Goal: Navigation & Orientation: Find specific page/section

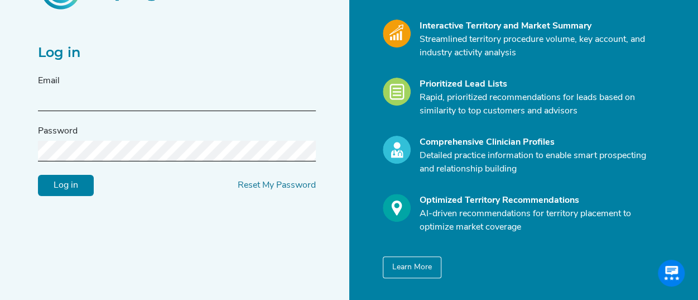
scroll to position [118, 0]
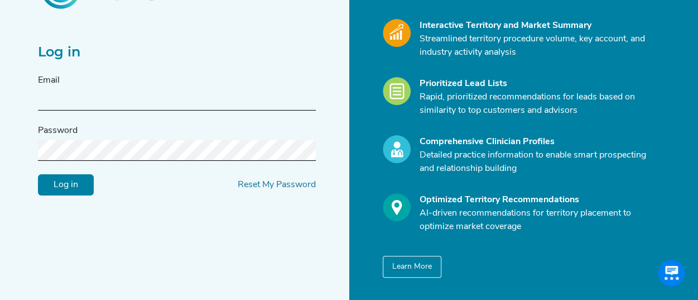
click at [142, 97] on input "text" at bounding box center [177, 100] width 278 height 21
type input "[PERSON_NAME][EMAIL_ADDRESS][PERSON_NAME][DOMAIN_NAME]"
click at [38, 174] on input "Log in" at bounding box center [66, 184] width 56 height 21
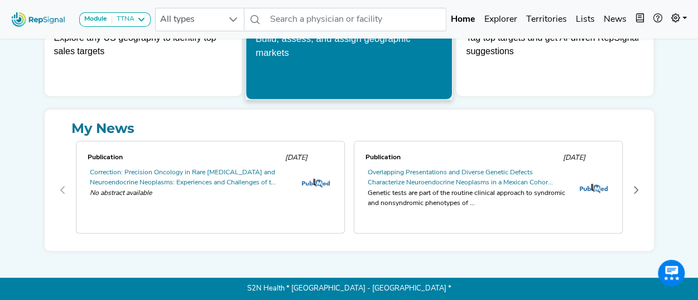
scroll to position [75, 0]
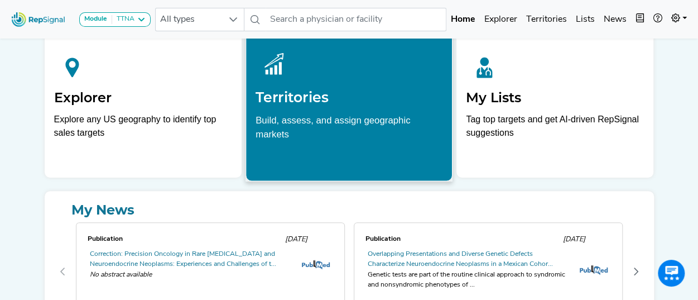
click at [319, 92] on h2 "Territories" at bounding box center [349, 97] width 187 height 17
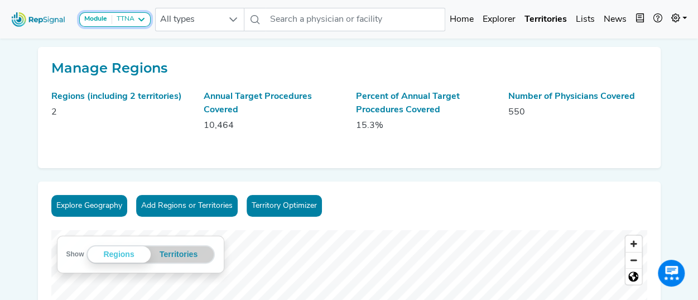
click at [138, 23] on icon at bounding box center [141, 19] width 9 height 9
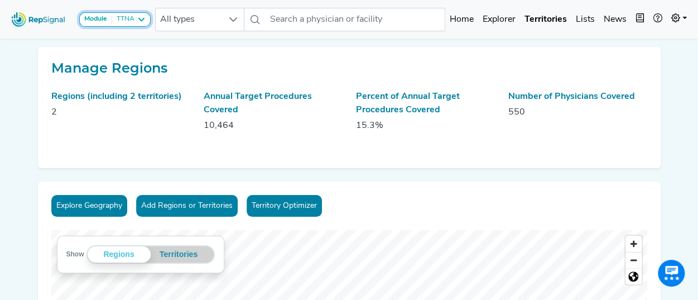
click at [135, 23] on div "Module TTNA" at bounding box center [114, 19] width 61 height 9
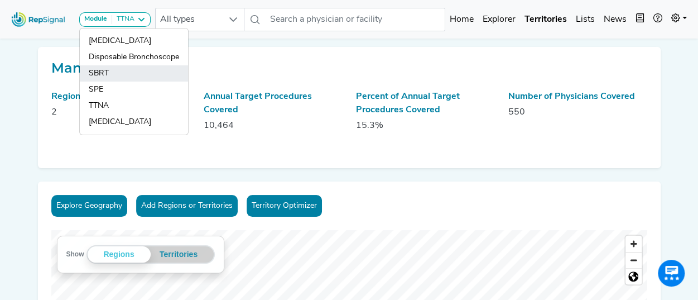
click at [113, 74] on link "SBRT" at bounding box center [134, 73] width 108 height 16
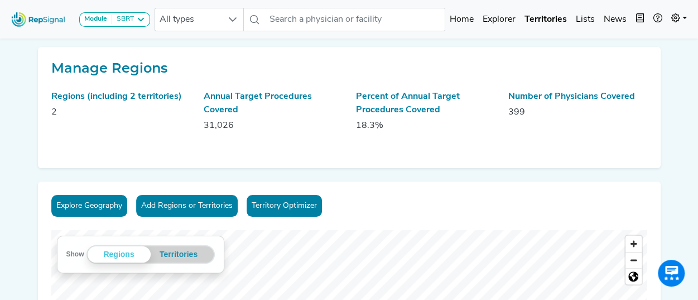
click at [134, 27] on div "Module SBRT [MEDICAL_DATA] Disposable Bronchoscope SBRT SPE TTNA [MEDICAL_DATA]" at bounding box center [81, 19] width 148 height 30
click at [131, 23] on div "SBRT" at bounding box center [123, 19] width 22 height 9
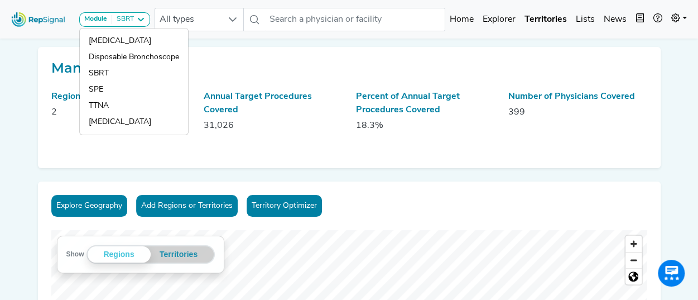
click at [319, 62] on h2 "Manage Regions" at bounding box center [349, 68] width 596 height 16
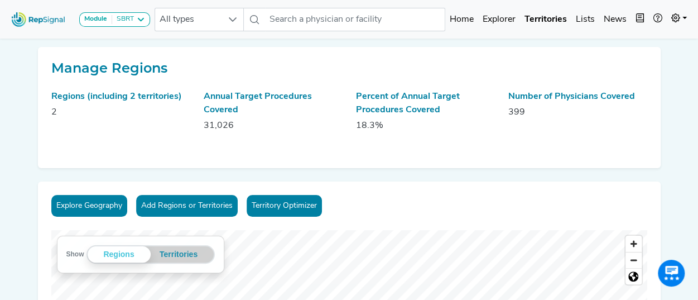
click at [135, 20] on div "Module SBRT" at bounding box center [114, 19] width 61 height 9
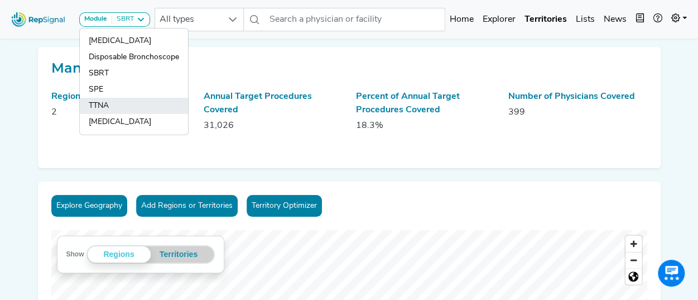
click at [107, 101] on link "TTNA" at bounding box center [134, 106] width 108 height 16
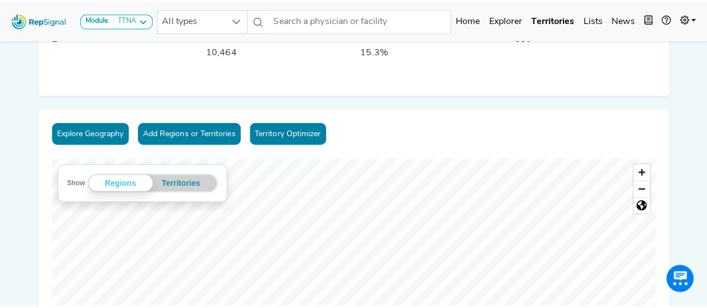
scroll to position [69, 0]
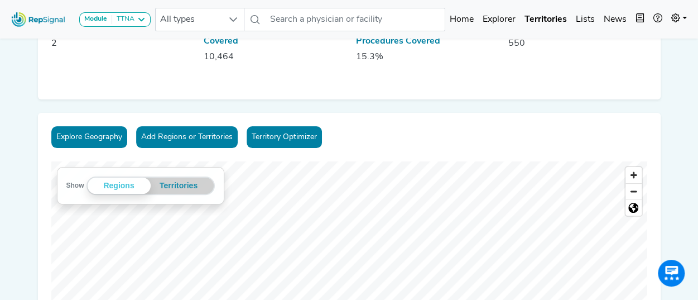
click at [83, 136] on button "Explore Geography" at bounding box center [89, 137] width 76 height 22
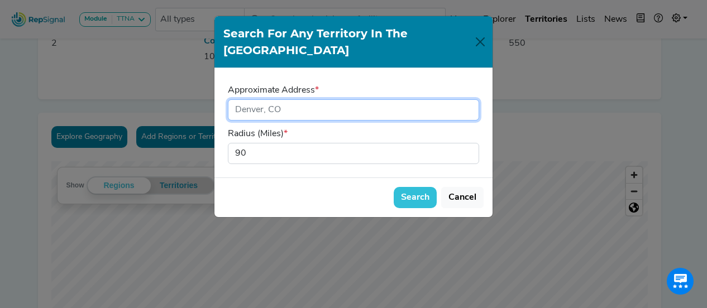
click at [322, 99] on input "input" at bounding box center [353, 109] width 251 height 21
click at [298, 99] on input "input" at bounding box center [353, 109] width 251 height 21
type input "[GEOGRAPHIC_DATA]"
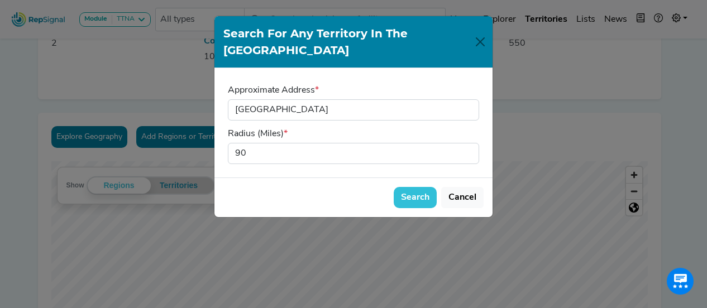
click at [425, 187] on button "Search" at bounding box center [415, 197] width 43 height 21
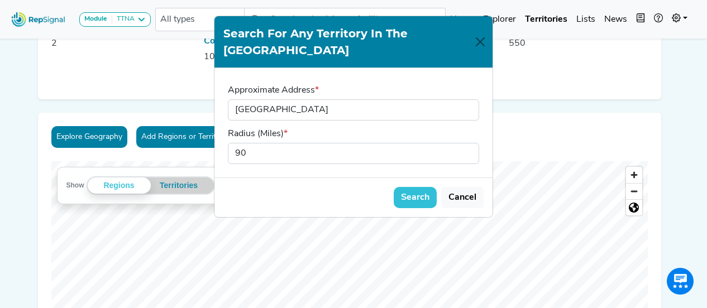
click at [478, 30] on link "Home" at bounding box center [461, 19] width 33 height 22
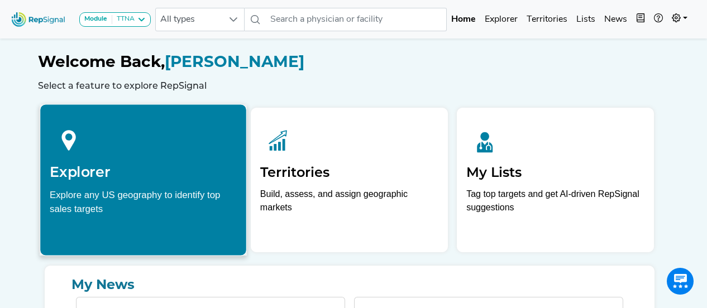
click at [117, 177] on h2 "Explorer" at bounding box center [143, 172] width 187 height 17
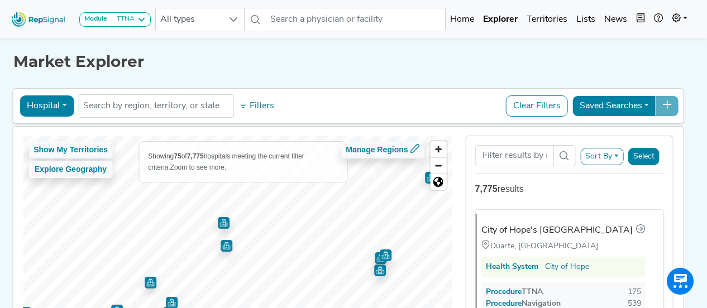
click at [228, 246] on img "Map marker" at bounding box center [227, 246] width 12 height 12
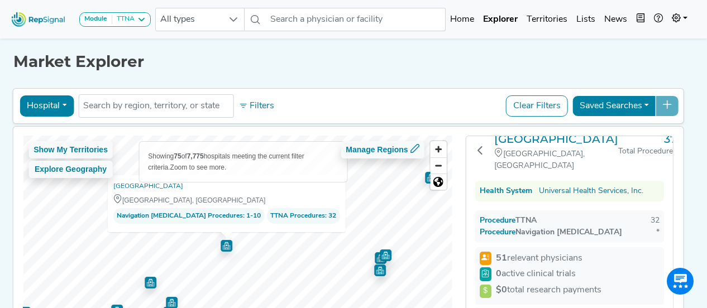
scroll to position [148, 0]
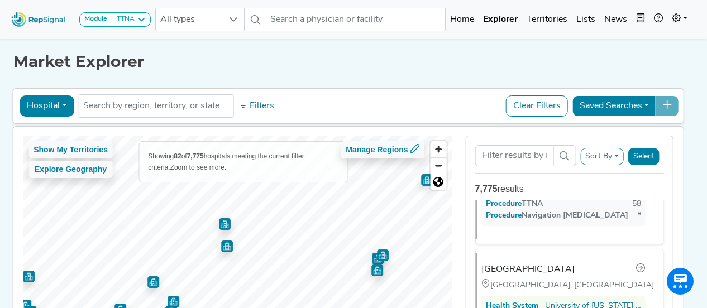
click at [223, 223] on img "Map marker" at bounding box center [225, 224] width 12 height 12
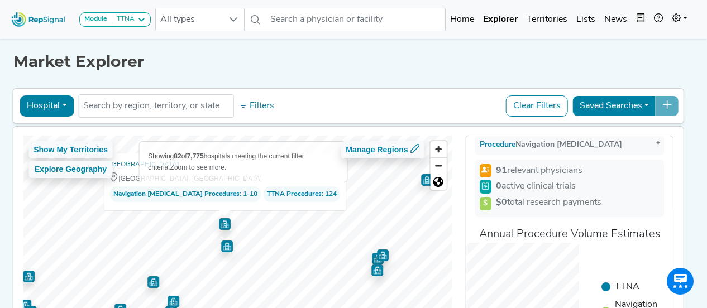
scroll to position [0, 0]
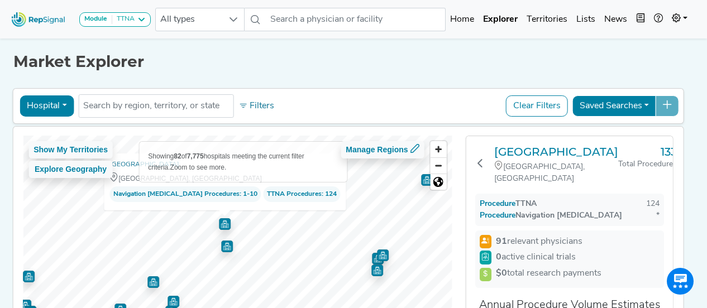
click at [231, 248] on img "Map marker" at bounding box center [227, 247] width 12 height 12
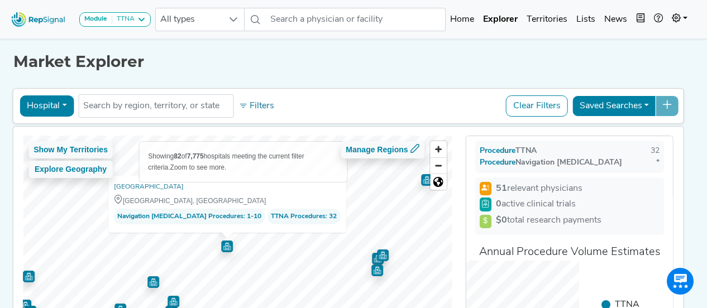
scroll to position [83, 0]
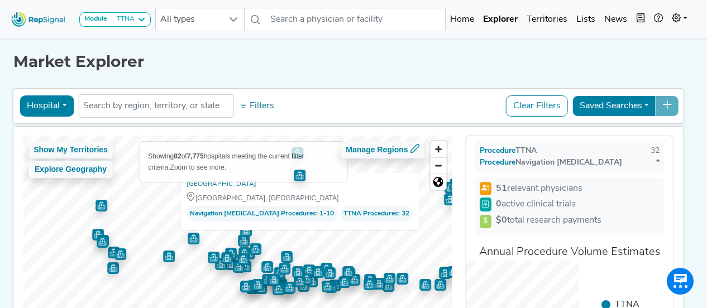
click at [335, 191] on div "Show My Territories Explore Geography Showing 82 of 7,775 hospitals meeting the…" at bounding box center [237, 251] width 429 height 231
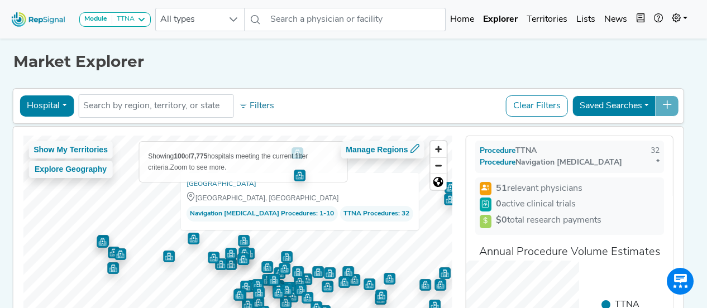
click at [266, 264] on img "Map marker" at bounding box center [267, 267] width 12 height 12
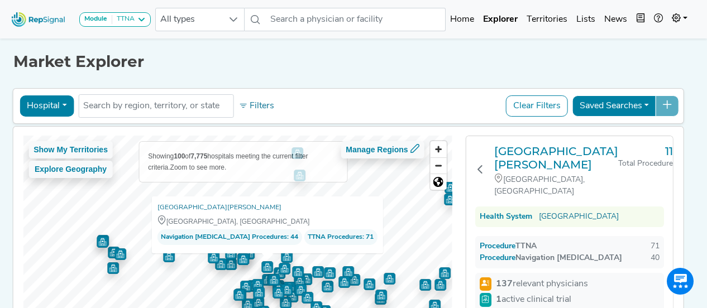
scroll to position [0, 0]
click at [287, 257] on img "Map marker" at bounding box center [287, 257] width 12 height 12
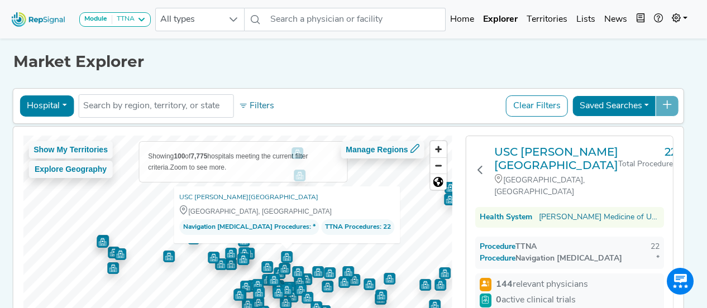
click at [285, 268] on img "Map marker" at bounding box center [285, 269] width 12 height 12
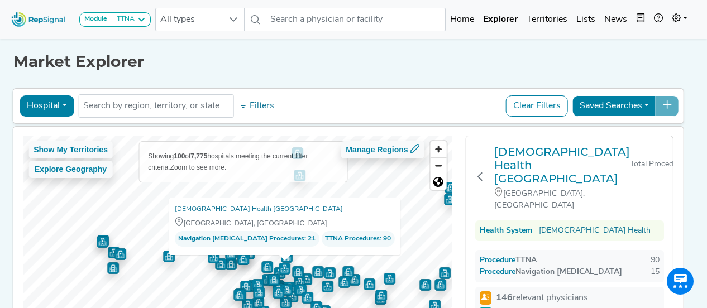
click at [285, 268] on img "Map marker" at bounding box center [285, 269] width 12 height 12
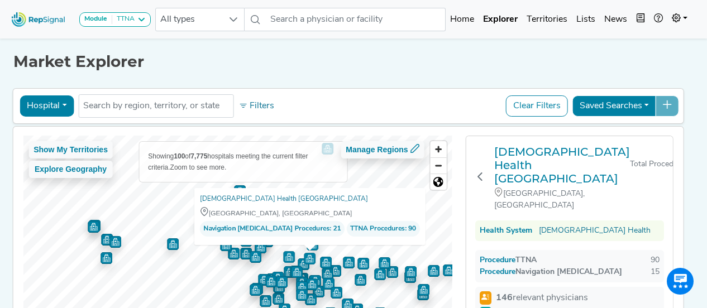
click at [245, 252] on img "Map marker" at bounding box center [246, 254] width 12 height 12
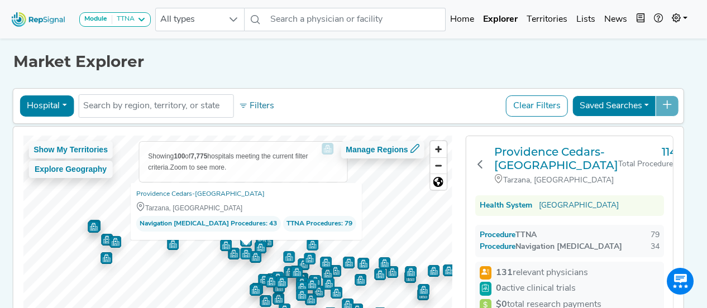
click at [248, 242] on img "Map marker" at bounding box center [246, 241] width 12 height 12
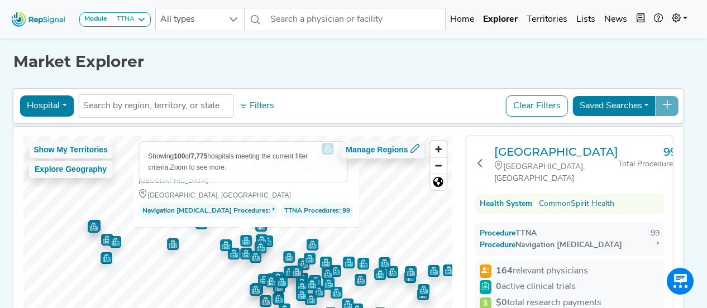
click at [171, 245] on img "Map marker" at bounding box center [173, 244] width 12 height 12
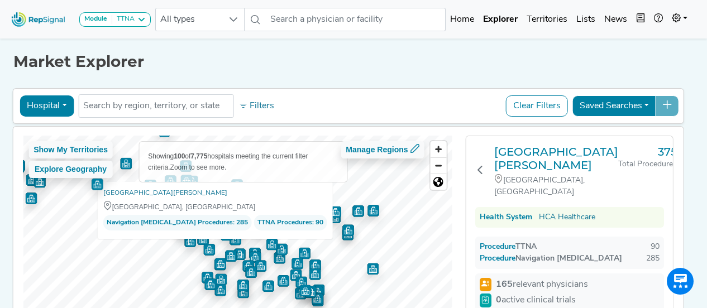
click at [248, 191] on div "Show My Territories Explore Geography Showing 100 of 7,775 hospitals meeting th…" at bounding box center [237, 251] width 429 height 231
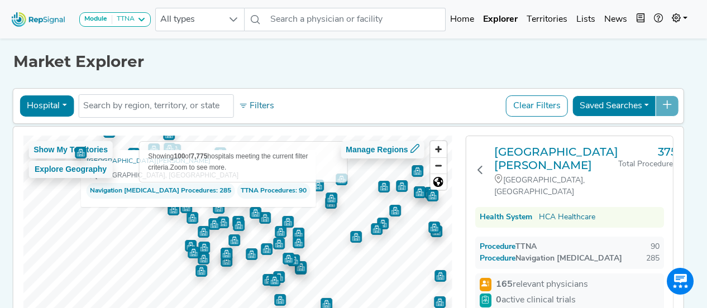
click at [227, 254] on img "Map marker" at bounding box center [227, 254] width 12 height 12
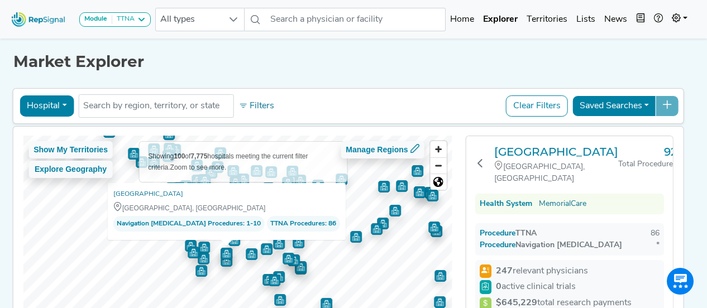
click at [226, 264] on img "Map marker" at bounding box center [227, 261] width 12 height 12
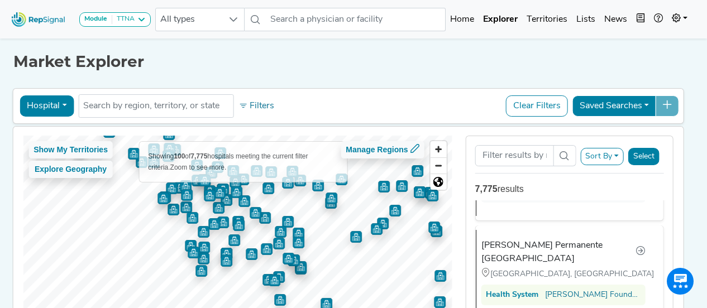
scroll to position [6824, 0]
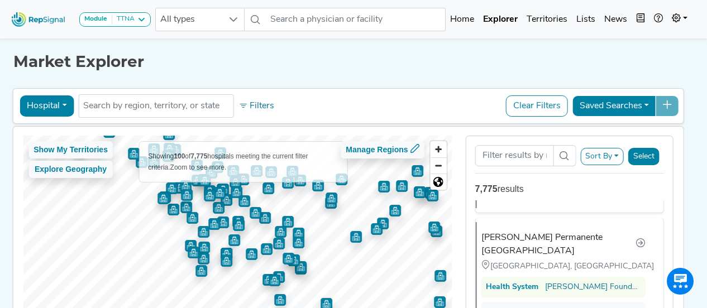
click at [205, 269] on img "Map marker" at bounding box center [201, 271] width 12 height 12
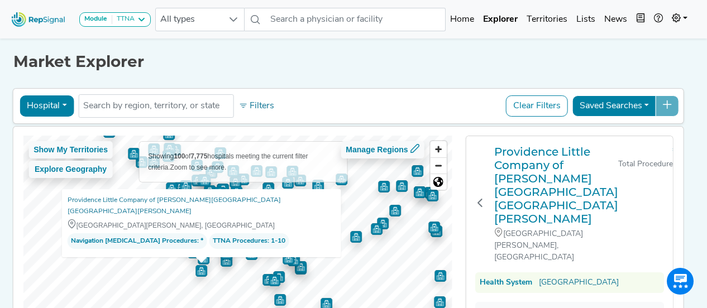
click at [205, 257] on img "Map marker" at bounding box center [204, 259] width 12 height 12
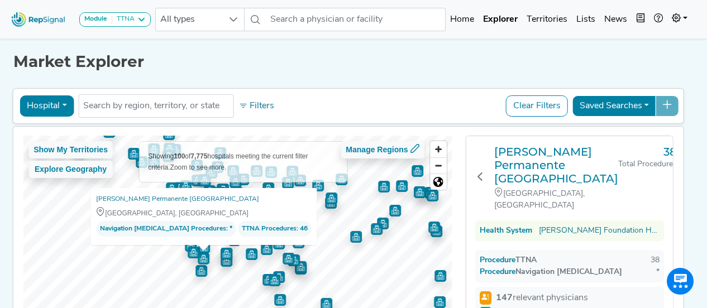
click at [202, 273] on img "Map marker" at bounding box center [201, 271] width 12 height 12
